Goal: Information Seeking & Learning: Learn about a topic

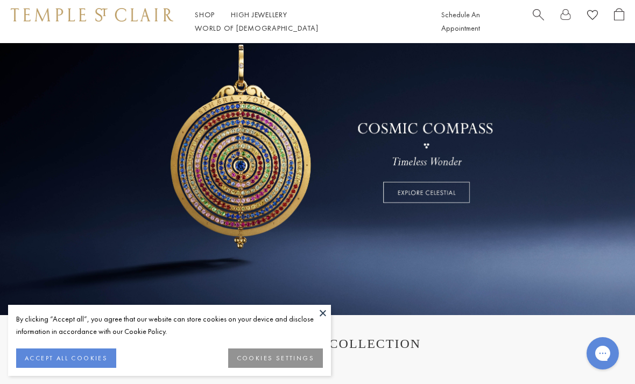
scroll to position [77, 0]
click at [24, 235] on link at bounding box center [317, 141] width 635 height 350
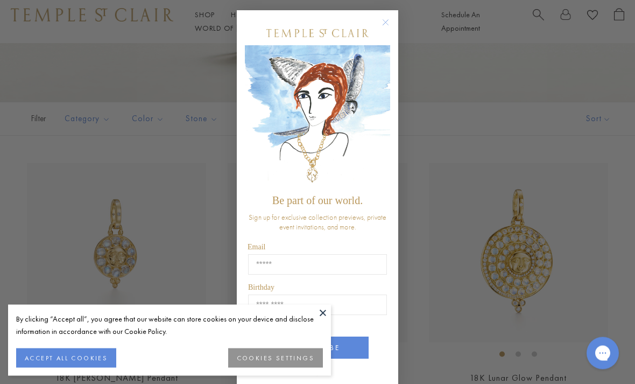
scroll to position [157, 0]
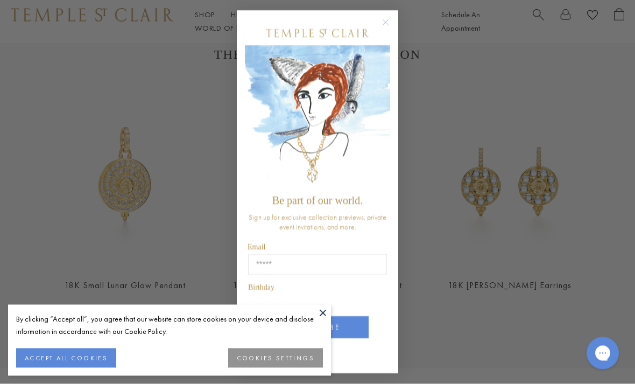
scroll to position [367, 0]
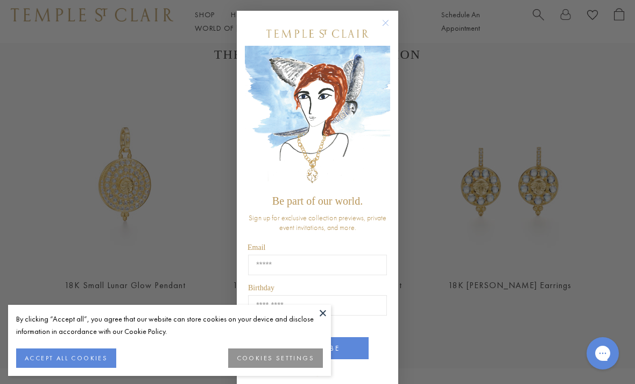
click at [599, 260] on div "Close dialog Be part of our world. Sign up for exclusive collection previews, p…" at bounding box center [317, 192] width 635 height 384
click at [387, 25] on circle "Close dialog" at bounding box center [385, 23] width 13 height 13
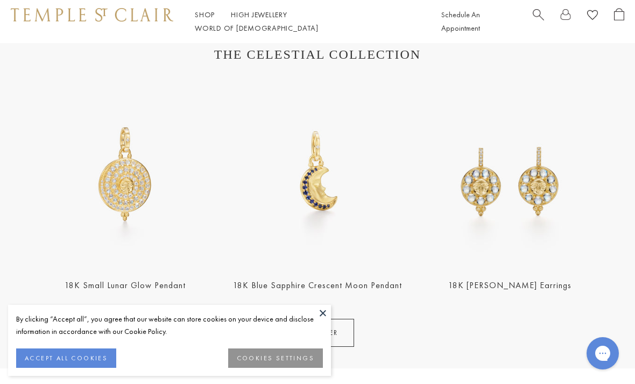
click at [330, 321] on button at bounding box center [323, 312] width 16 height 16
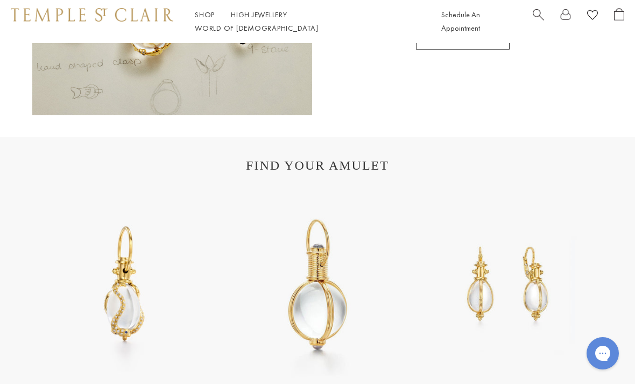
scroll to position [1677, 0]
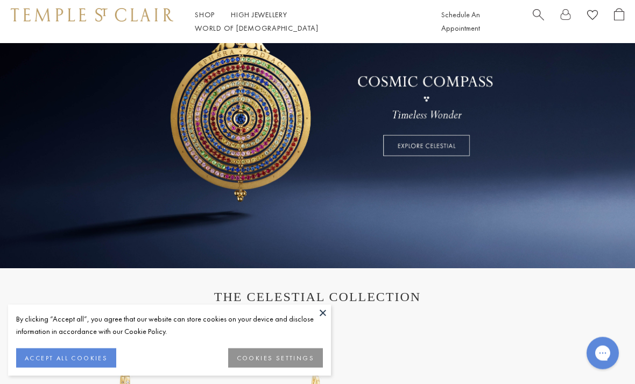
scroll to position [90, 0]
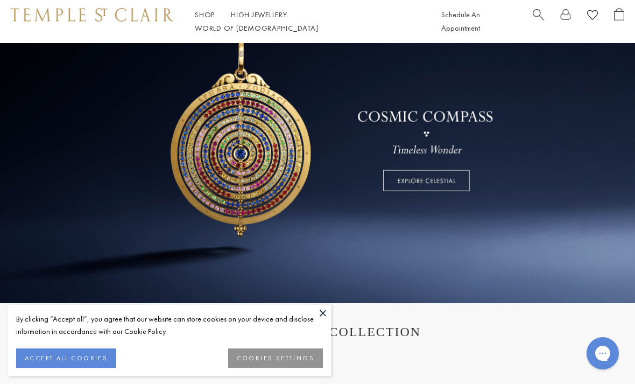
click at [430, 176] on link at bounding box center [317, 128] width 635 height 350
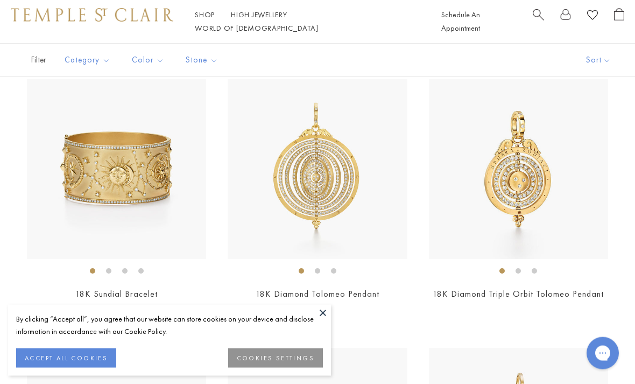
scroll to position [776, 0]
click at [327, 167] on img at bounding box center [317, 168] width 179 height 179
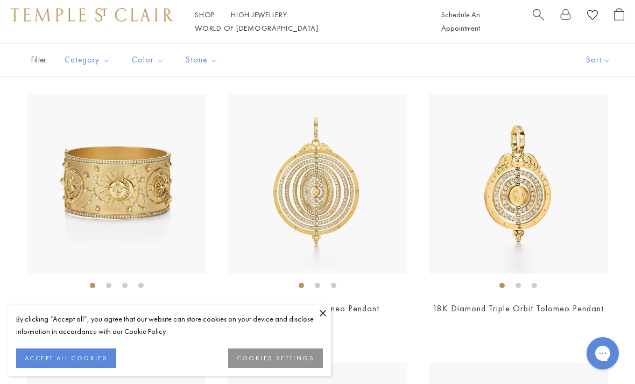
click at [103, 179] on img at bounding box center [116, 183] width 179 height 179
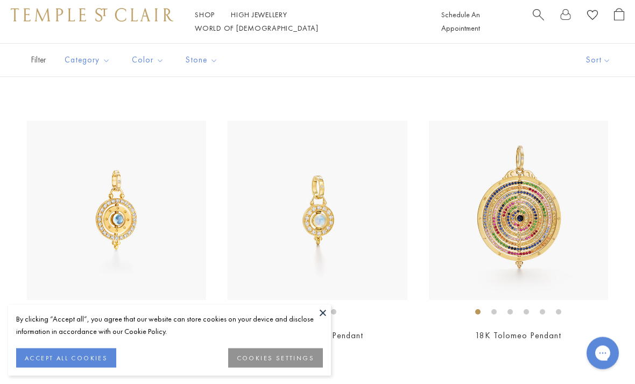
scroll to position [1003, 0]
click at [536, 214] on img at bounding box center [518, 209] width 179 height 179
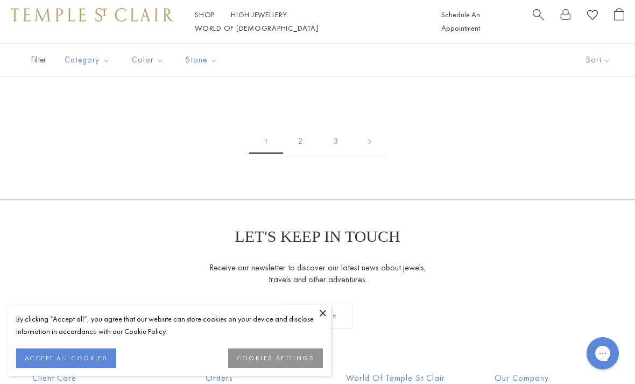
scroll to position [4237, 0]
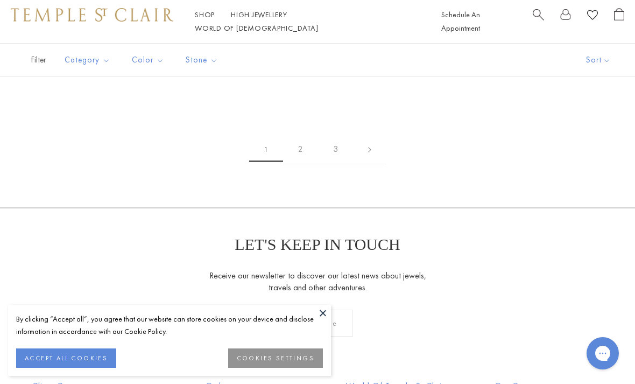
click at [300, 145] on link "2" at bounding box center [300, 149] width 35 height 30
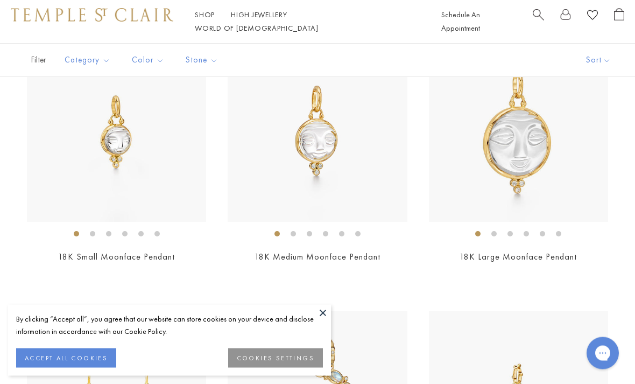
scroll to position [813, 0]
click at [380, 274] on div "$1,950" at bounding box center [317, 271] width 179 height 12
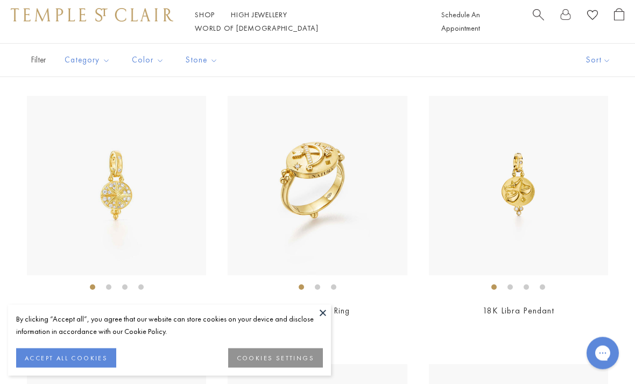
scroll to position [2367, 0]
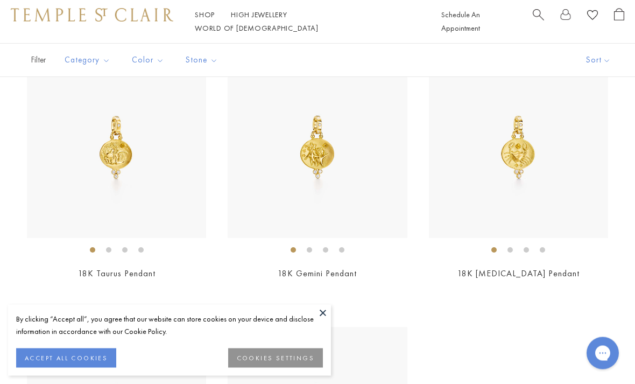
scroll to position [3220, 0]
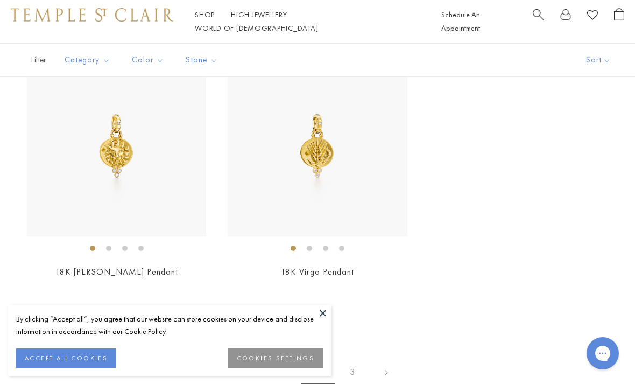
scroll to position [3496, 0]
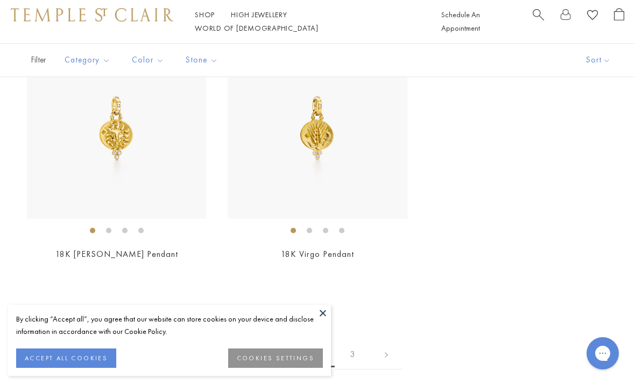
click at [329, 321] on button at bounding box center [323, 312] width 16 height 16
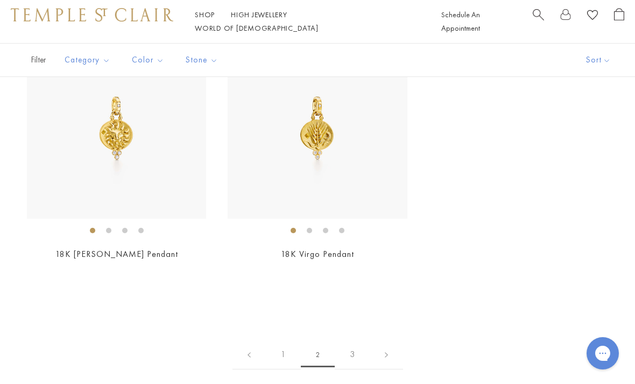
click at [352, 344] on link "3" at bounding box center [352, 354] width 35 height 30
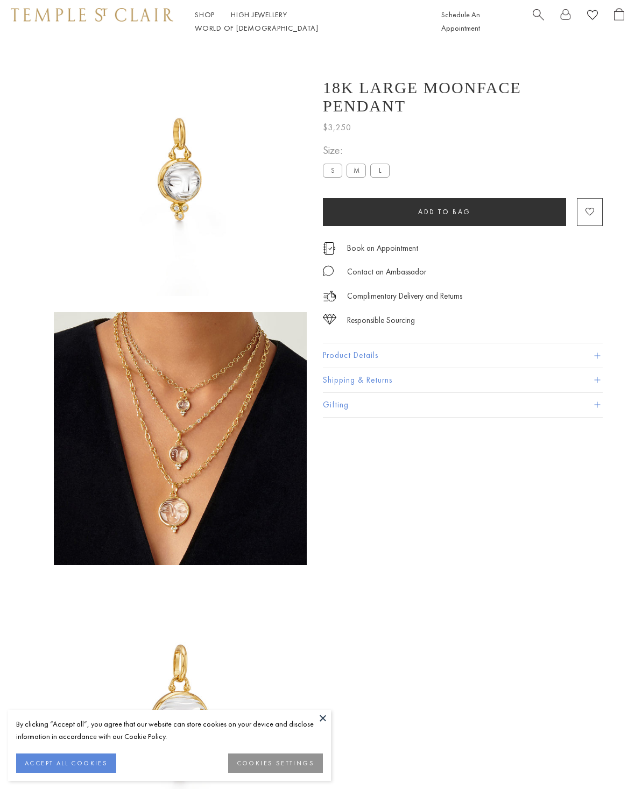
scroll to position [185, 0]
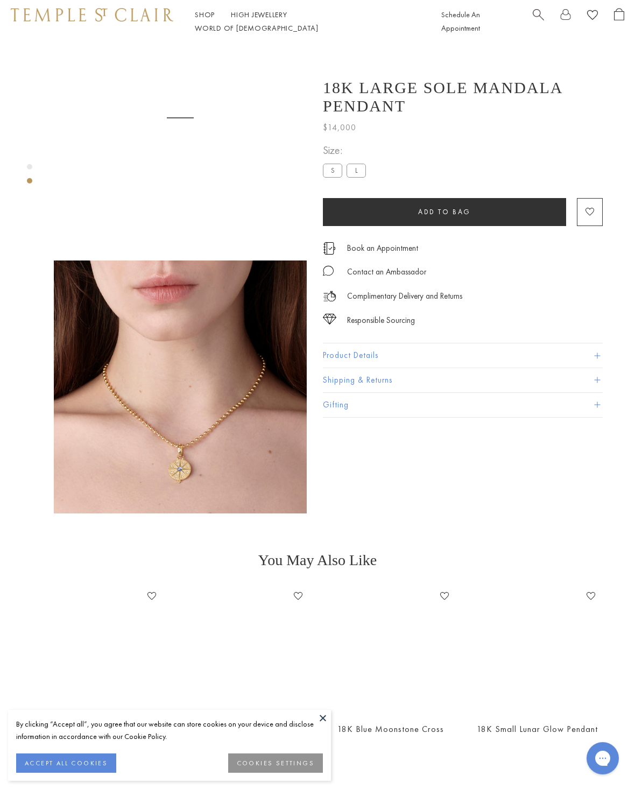
scroll to position [43, 0]
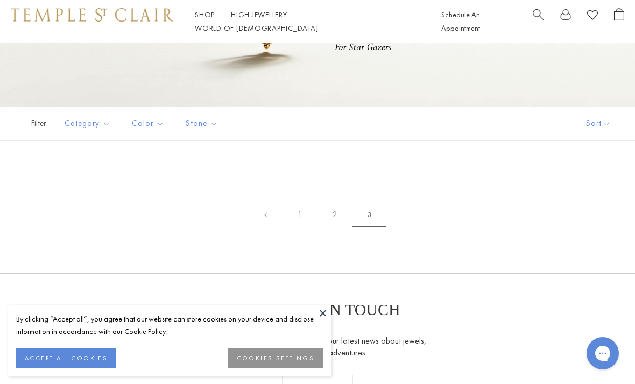
scroll to position [155, 0]
